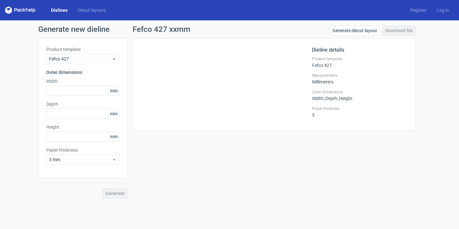
click at [55, 8] on link "Dielines" at bounding box center [59, 10] width 27 height 6
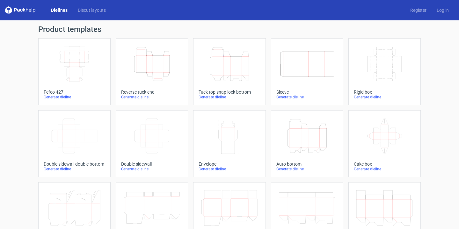
click at [179, 30] on h1 "Product templates" at bounding box center [229, 30] width 383 height 8
click at [234, 30] on h1 "Product templates" at bounding box center [229, 30] width 383 height 8
